Goal: Transaction & Acquisition: Purchase product/service

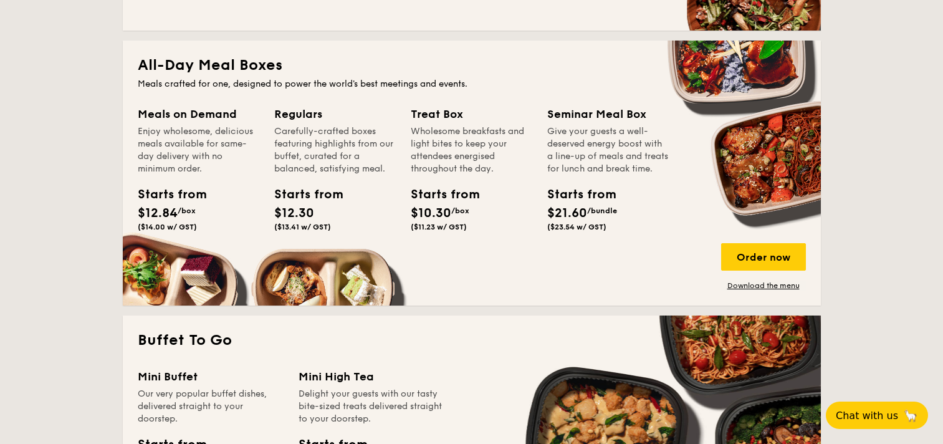
scroll to position [815, 0]
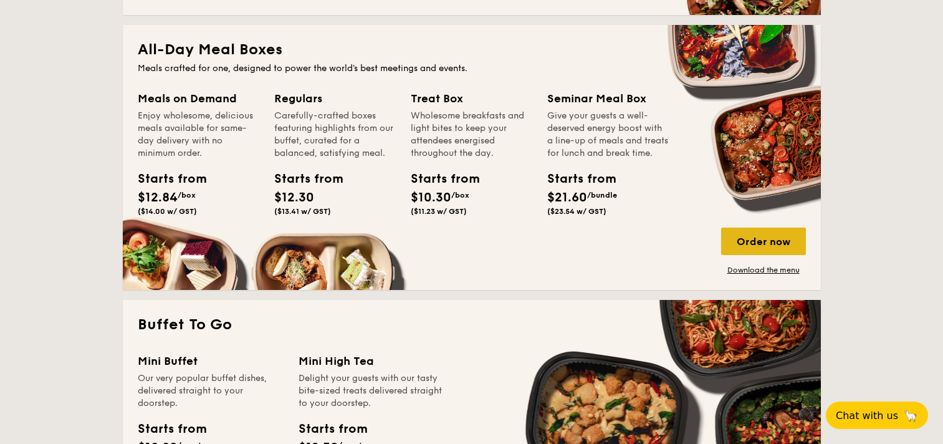
click at [767, 238] on div "Order now" at bounding box center [763, 241] width 85 height 27
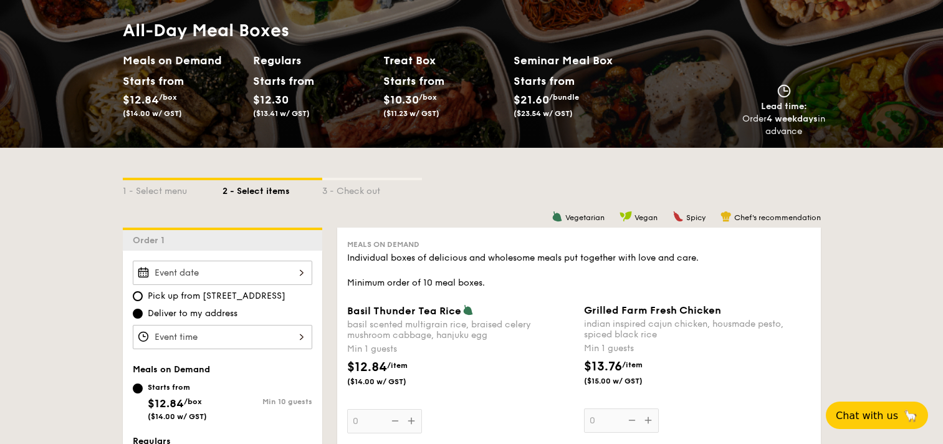
scroll to position [249, 0]
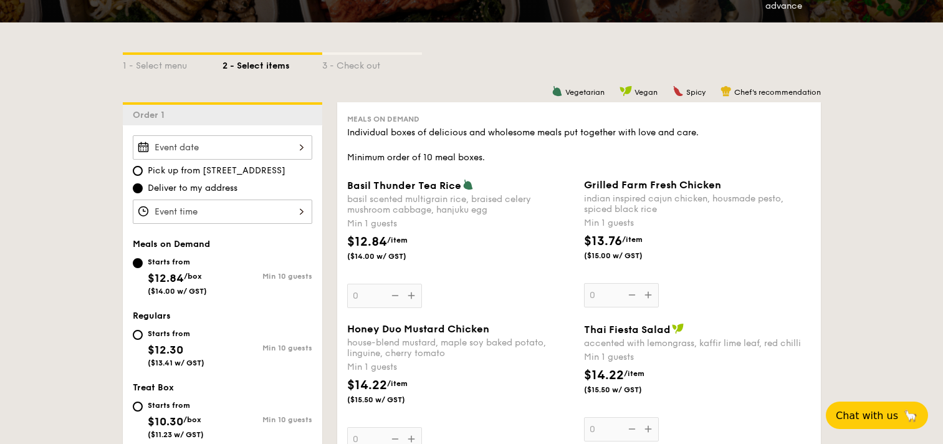
click at [208, 158] on input "Basil Thunder Tea [PERSON_NAME] scented multigrain rice, braised celery mushroo…" at bounding box center [223, 147] width 180 height 24
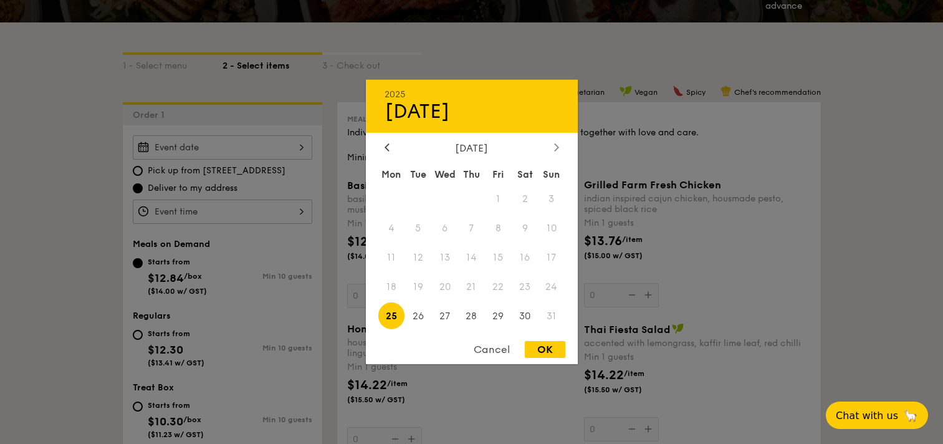
click at [554, 143] on icon at bounding box center [556, 147] width 5 height 8
click at [423, 259] on span "14" at bounding box center [418, 257] width 27 height 27
click at [554, 348] on div "OK" at bounding box center [545, 349] width 41 height 17
type input "[DATE]"
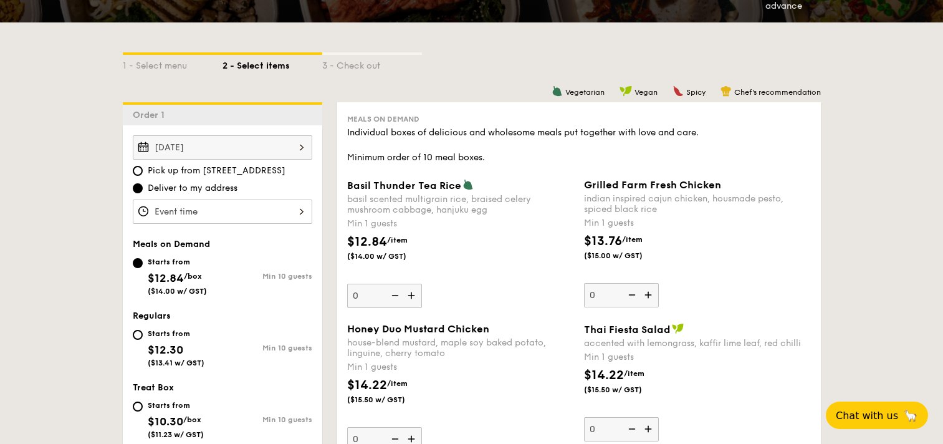
click at [287, 209] on input "Basil Thunder Tea [PERSON_NAME] scented multigrain rice, braised celery mushroo…" at bounding box center [223, 212] width 180 height 24
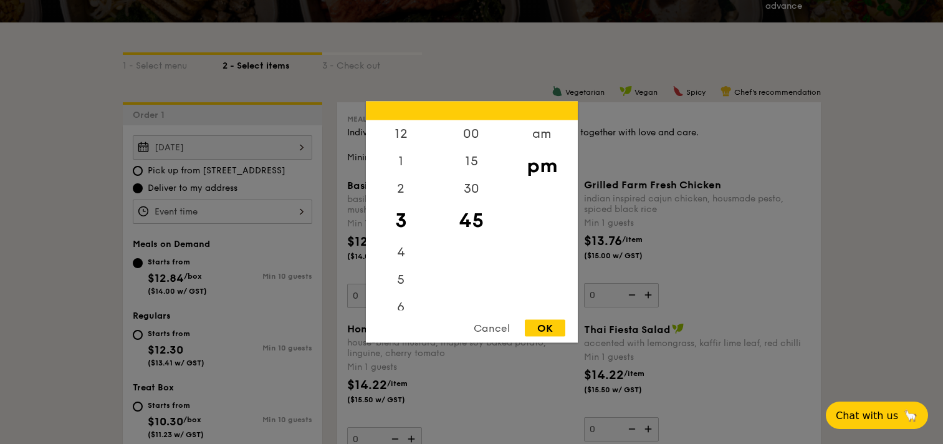
click at [496, 324] on div "Cancel" at bounding box center [491, 328] width 61 height 17
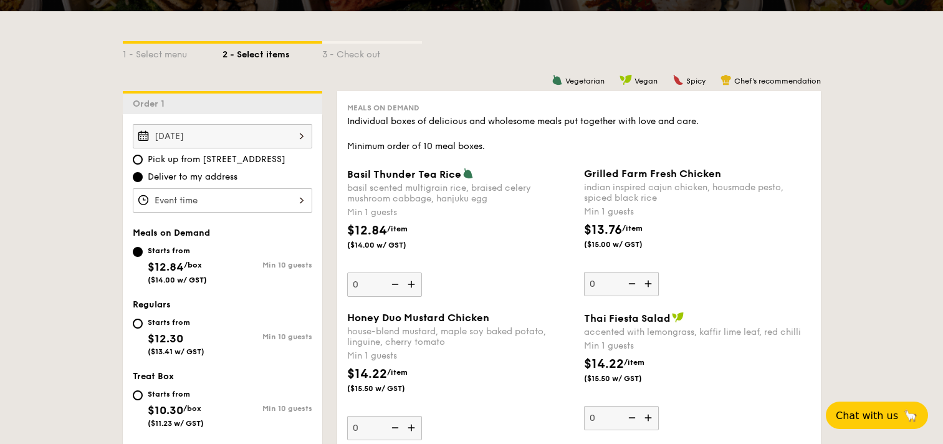
scroll to position [499, 0]
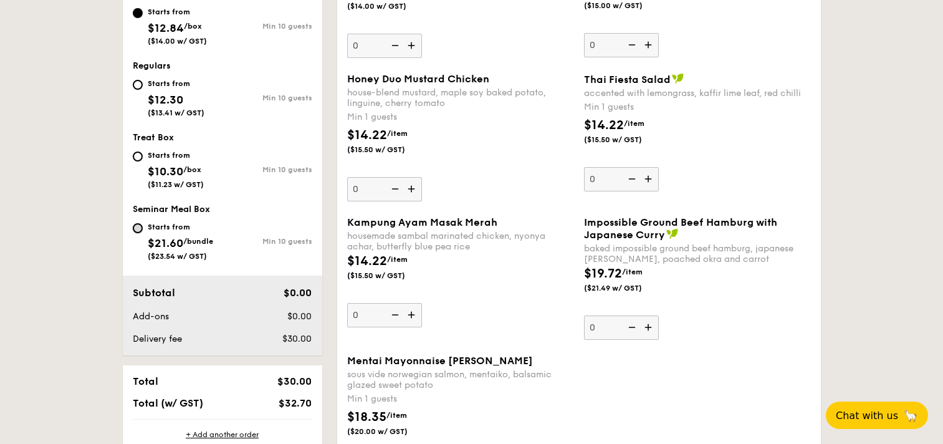
click at [137, 229] on input "Starts from $21.60 /bundle ($23.54 w/ GST) Min 10 guests" at bounding box center [138, 228] width 10 height 10
radio input "true"
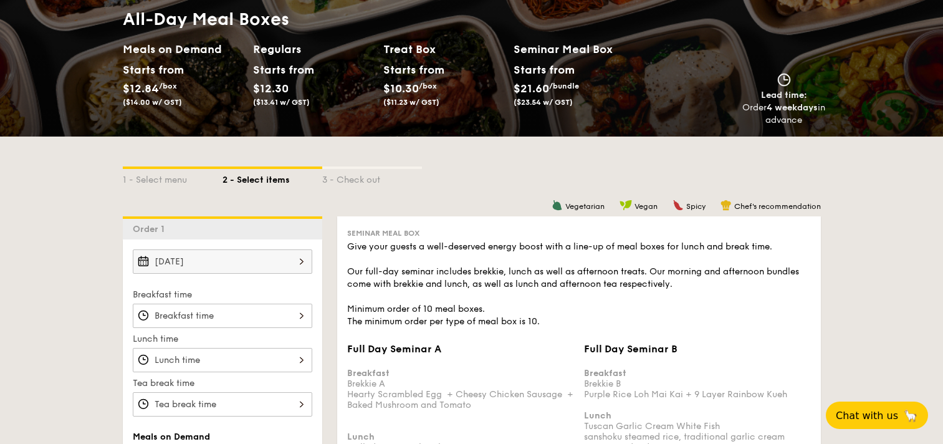
scroll to position [329, 0]
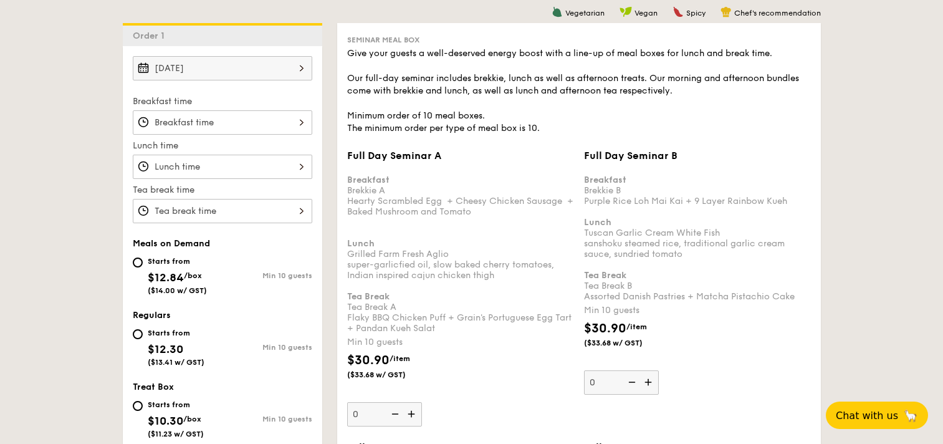
click at [257, 127] on input "Full Day Seminar A Breakfast Brekkie A Hearty Scrambled Egg  + Cheesy Chicken S…" at bounding box center [223, 122] width 180 height 24
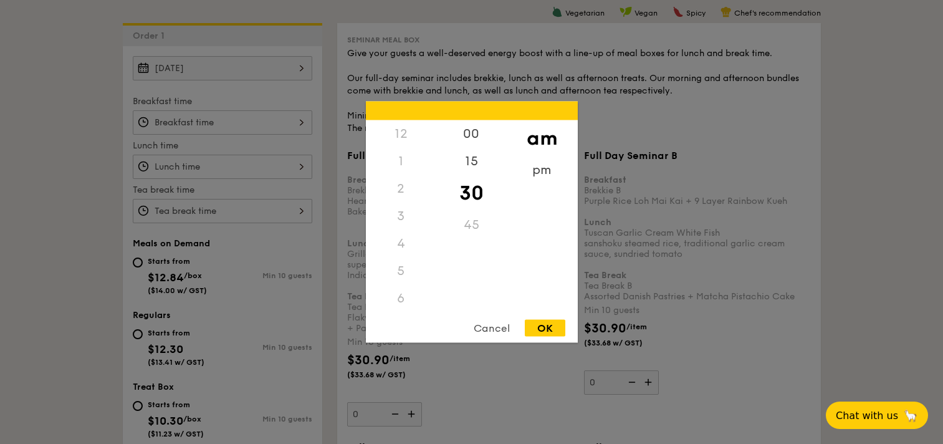
scroll to position [137, 0]
click at [406, 230] on div "9" at bounding box center [401, 233] width 70 height 36
click at [541, 329] on div "OK" at bounding box center [545, 328] width 41 height 17
type input "9:30AM"
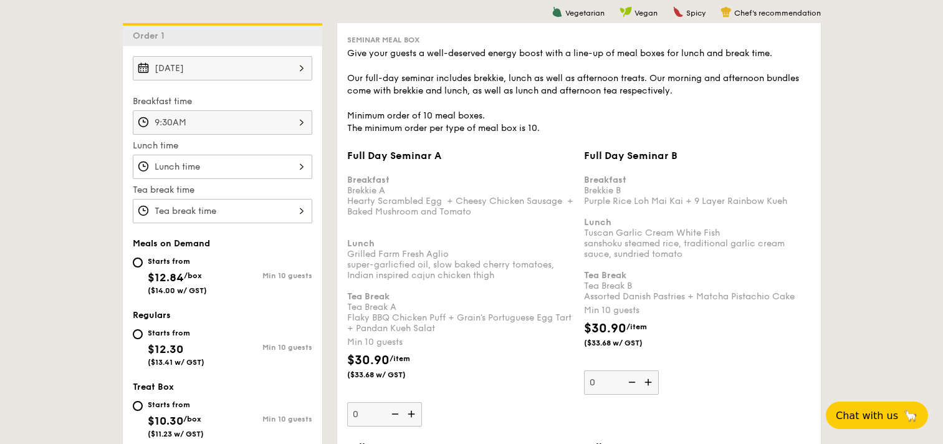
scroll to position [148, 0]
click at [239, 176] on input "Full Day Seminar A Breakfast Brekkie A Hearty Scrambled Egg  + Cheesy Chicken S…" at bounding box center [223, 167] width 180 height 24
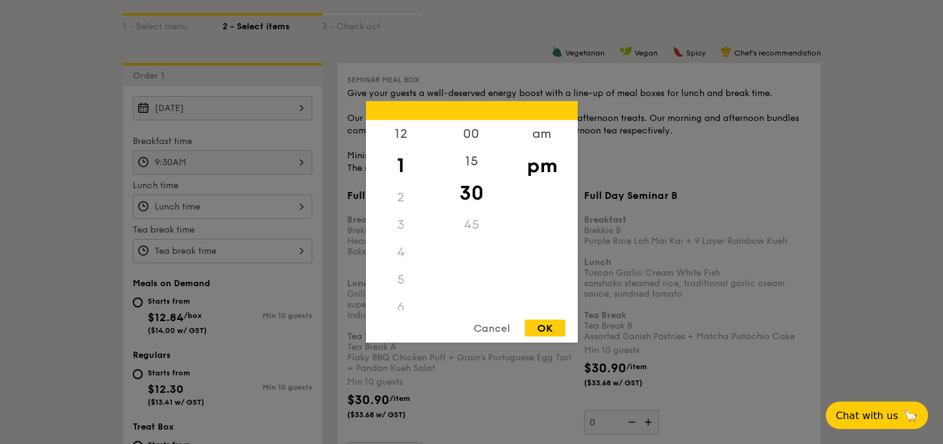
scroll to position [329, 0]
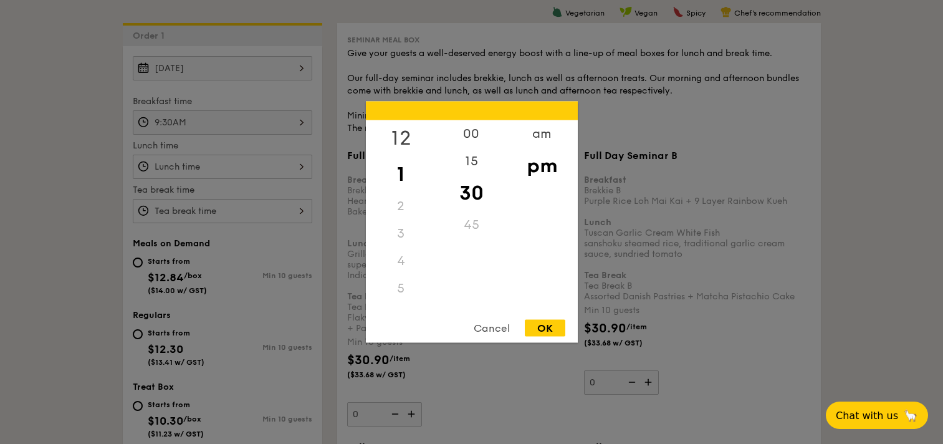
click at [398, 138] on div "12" at bounding box center [401, 138] width 70 height 36
click at [544, 324] on div "OK" at bounding box center [545, 328] width 41 height 17
type input "12:30PM"
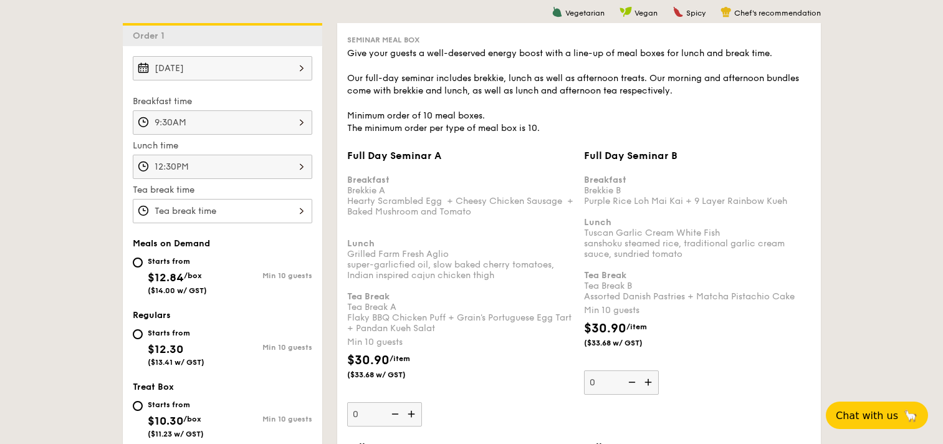
click at [292, 216] on input "Full Day Seminar A Breakfast Brekkie A Hearty Scrambled Egg  + Cheesy Chicken S…" at bounding box center [223, 211] width 180 height 24
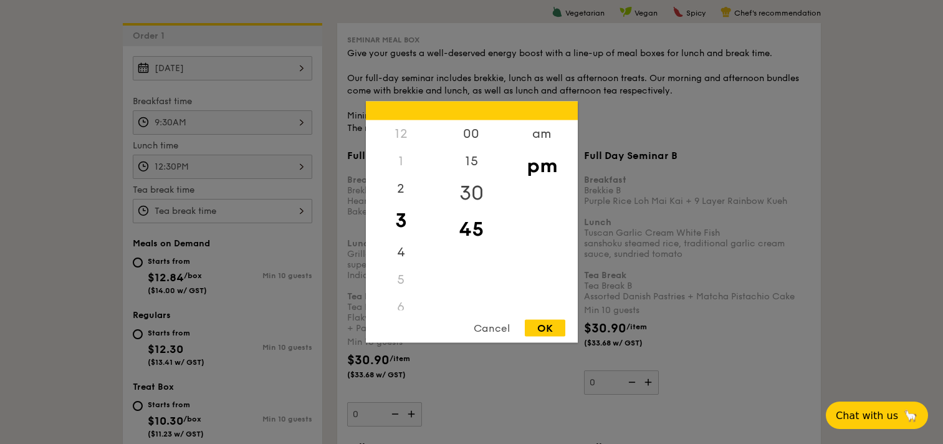
click at [479, 192] on div "30" at bounding box center [471, 193] width 70 height 36
click at [549, 328] on div "OK" at bounding box center [545, 328] width 41 height 17
type input "3:30PM"
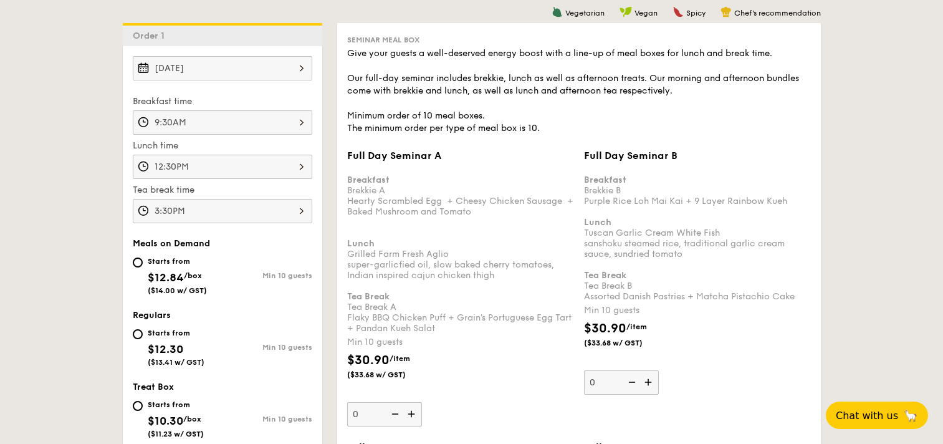
scroll to position [704, 0]
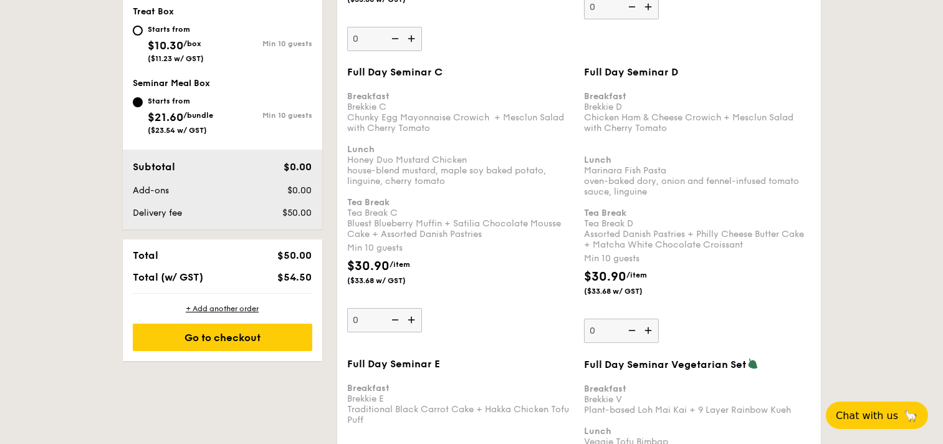
click at [618, 329] on input "0" at bounding box center [621, 331] width 75 height 24
type input "24"
click at [678, 305] on div "$30.90 /item ($33.68 w/ GST)" at bounding box center [697, 289] width 237 height 44
click at [659, 319] on input "24" at bounding box center [621, 331] width 75 height 24
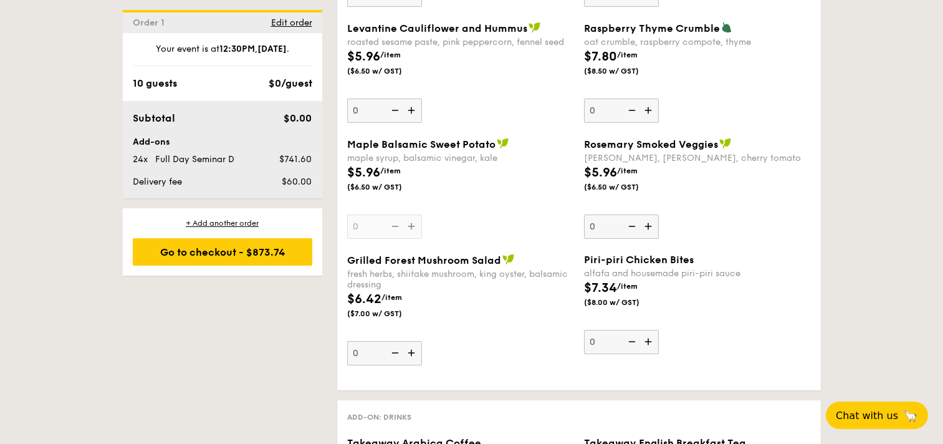
scroll to position [3271, 0]
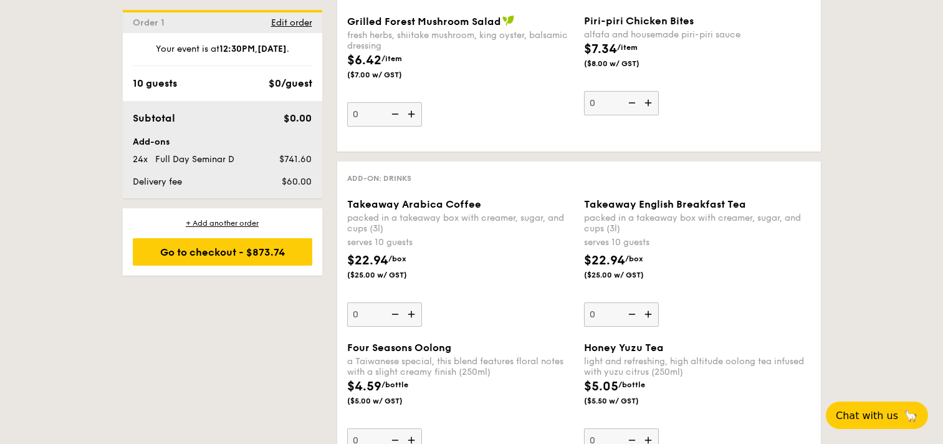
click at [409, 314] on img at bounding box center [412, 314] width 19 height 24
click at [409, 314] on input "0" at bounding box center [384, 314] width 75 height 24
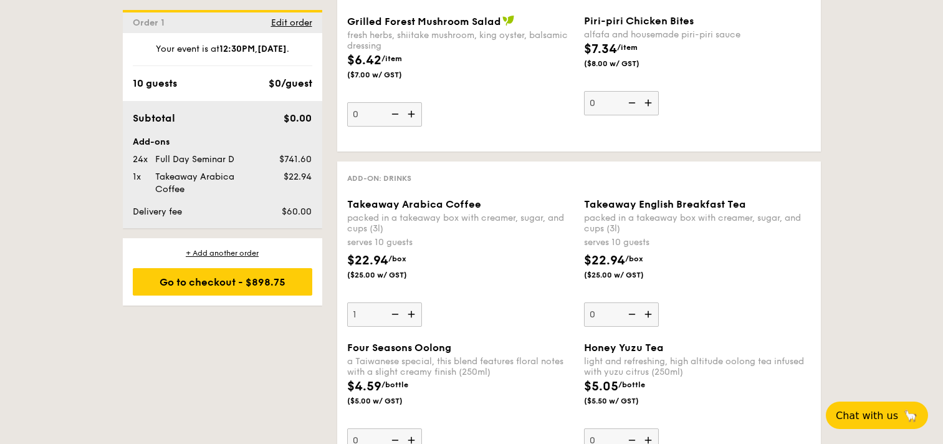
click at [409, 314] on img at bounding box center [412, 314] width 19 height 24
click at [409, 314] on input "1" at bounding box center [384, 314] width 75 height 24
type input "2"
click at [649, 320] on img at bounding box center [649, 314] width 19 height 24
click at [649, 320] on input "0" at bounding box center [621, 314] width 75 height 24
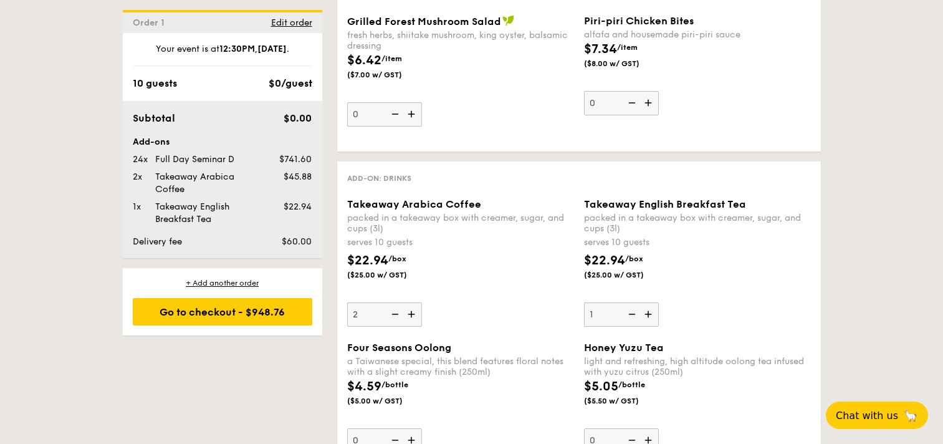
click at [649, 320] on img at bounding box center [649, 314] width 19 height 24
click at [649, 320] on input "1" at bounding box center [621, 314] width 75 height 24
type input "2"
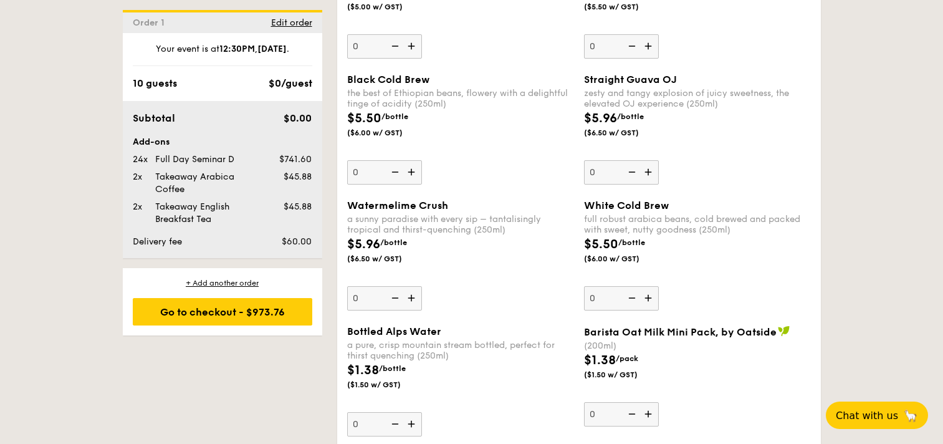
scroll to position [3710, 0]
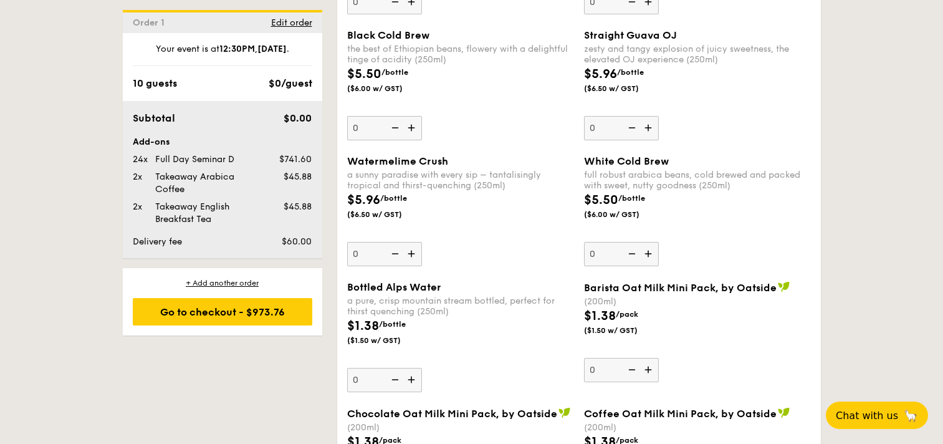
click at [379, 382] on input "0" at bounding box center [384, 380] width 75 height 24
type input "24"
click at [478, 319] on div "$1.38 /bottle ($1.50 w/ GST)" at bounding box center [460, 339] width 237 height 44
click at [422, 368] on input "24" at bounding box center [384, 380] width 75 height 24
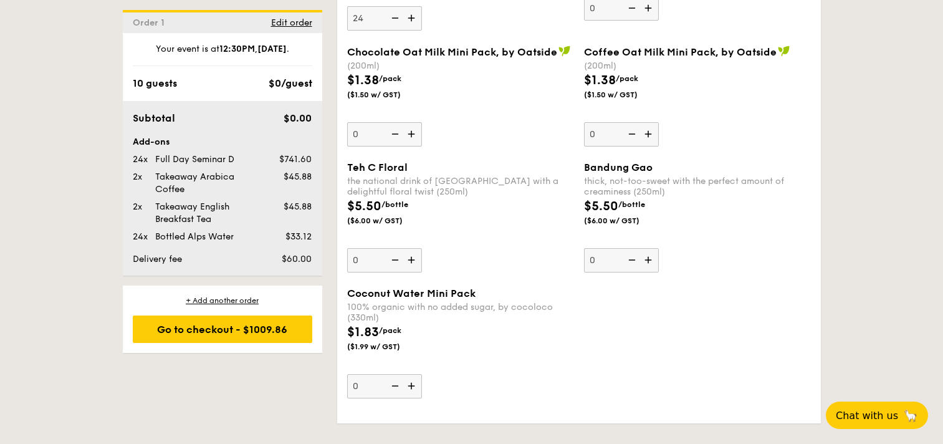
scroll to position [3758, 0]
